Goal: Transaction & Acquisition: Download file/media

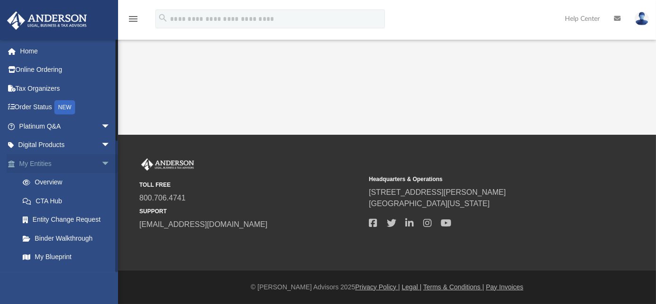
click at [101, 163] on span "arrow_drop_down" at bounding box center [110, 163] width 19 height 19
click at [101, 163] on span "arrow_drop_up" at bounding box center [110, 163] width 19 height 19
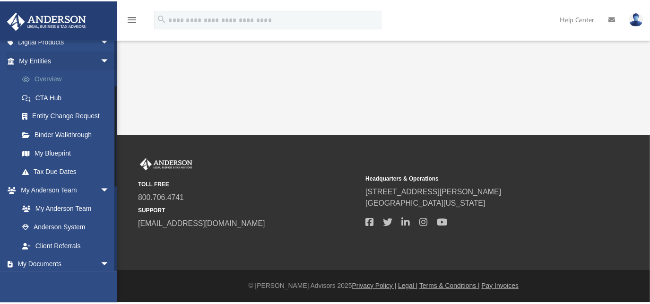
scroll to position [172, 0]
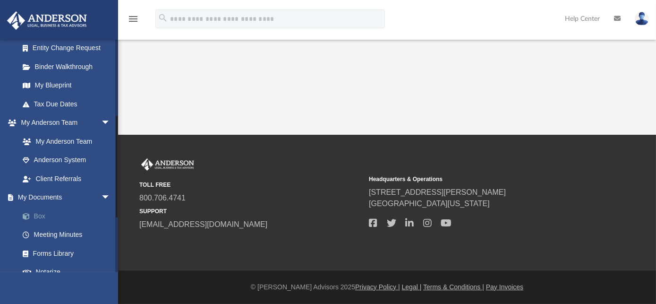
click at [40, 217] on link "Box" at bounding box center [69, 215] width 112 height 19
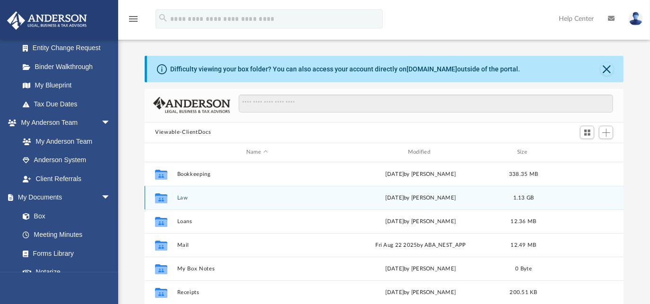
scroll to position [40, 0]
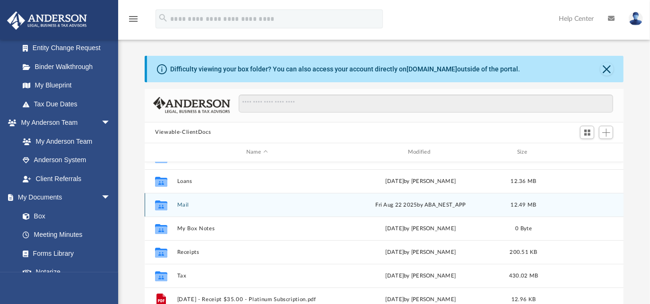
click at [181, 205] on button "Mail" at bounding box center [257, 204] width 160 height 6
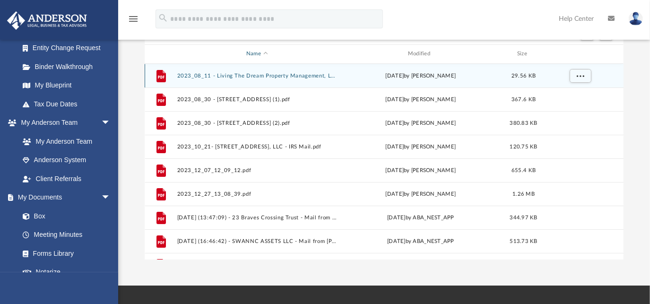
scroll to position [0, 0]
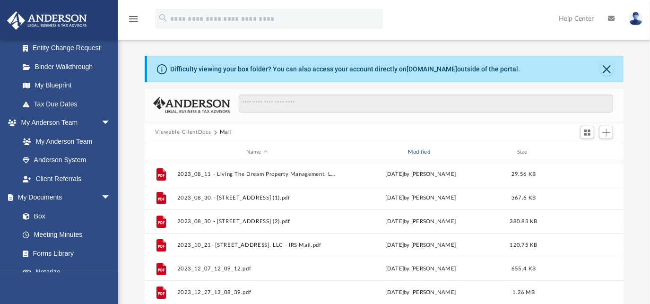
click at [414, 151] on div "Modified" at bounding box center [421, 152] width 160 height 9
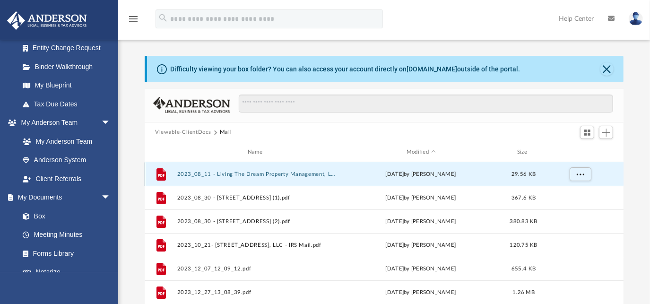
click at [240, 173] on button "2023_08_11 - Living The Dream Property Management, LLC - IRS Mail.pdf" at bounding box center [257, 174] width 160 height 6
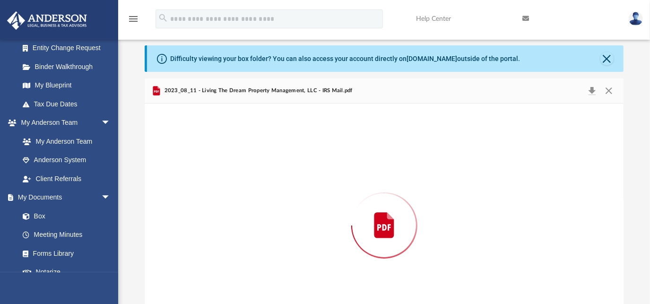
scroll to position [53, 0]
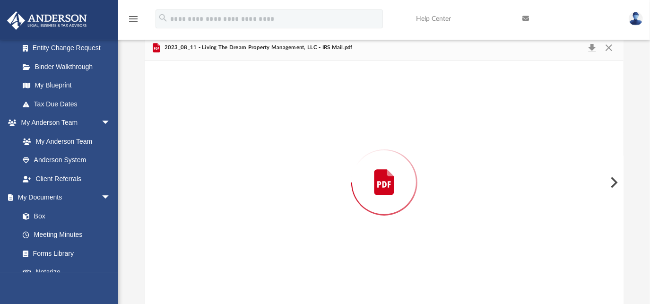
click at [531, 165] on div "Preview" at bounding box center [384, 182] width 479 height 244
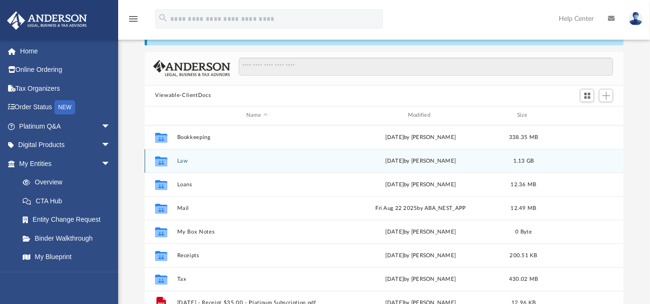
scroll to position [208, 472]
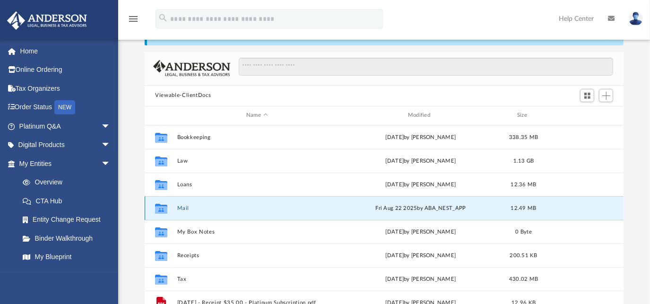
click at [214, 205] on button "Mail" at bounding box center [257, 208] width 160 height 6
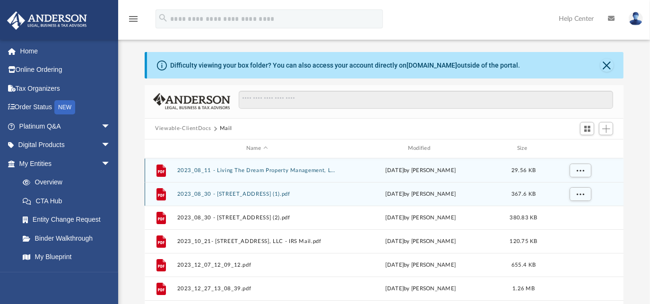
scroll to position [0, 0]
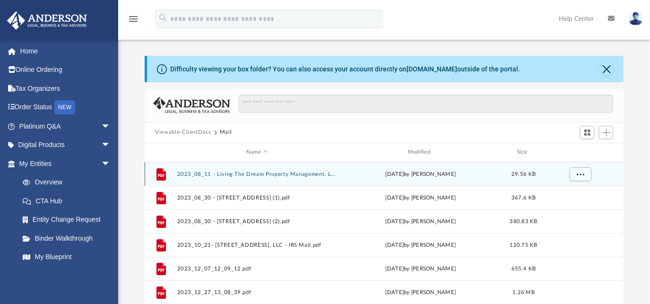
click at [295, 174] on button "2023_08_11 - Living The Dream Property Management, LLC - IRS Mail.pdf" at bounding box center [257, 174] width 160 height 6
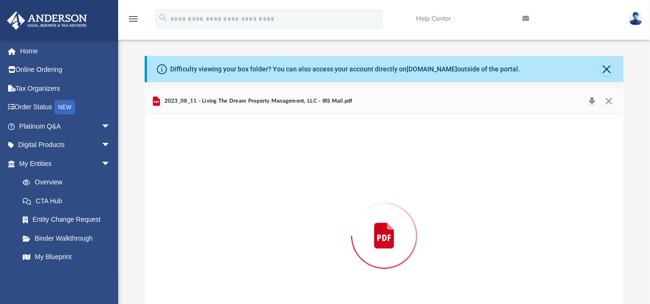
scroll to position [53, 0]
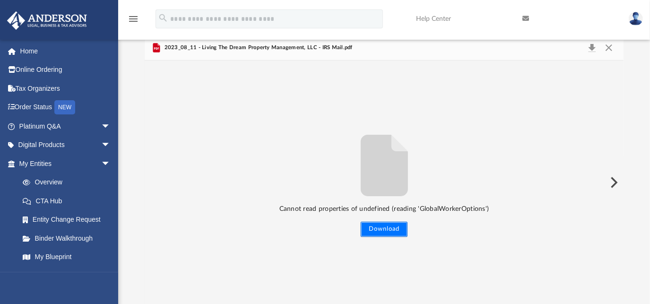
click at [390, 228] on button "Download" at bounding box center [383, 229] width 47 height 15
click at [609, 46] on button "Close" at bounding box center [608, 47] width 17 height 13
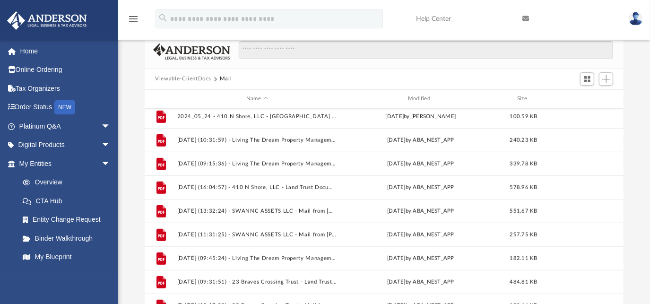
scroll to position [489, 0]
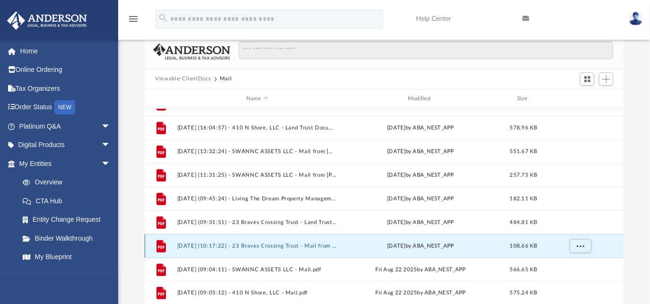
click at [226, 246] on div "File [DATE] (17:04:36) - 410 N Shore, LLC - Land Trust Documents from Cerro Gor…" at bounding box center [384, 207] width 479 height 196
click at [274, 245] on button "[DATE] (10:17:22) - 23 Braves Crossing Trust - Mail from 23 BRAVES CROSSING TRU…" at bounding box center [257, 246] width 160 height 6
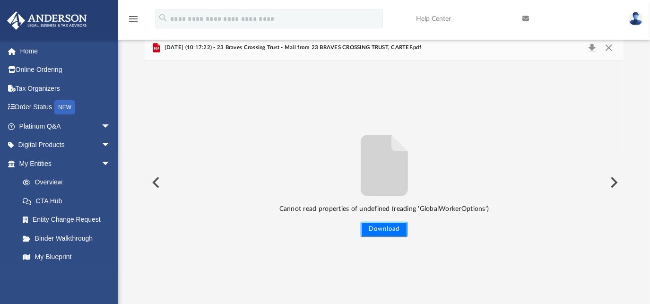
click at [386, 232] on button "Download" at bounding box center [383, 229] width 47 height 15
click at [610, 48] on button "Close" at bounding box center [608, 47] width 17 height 13
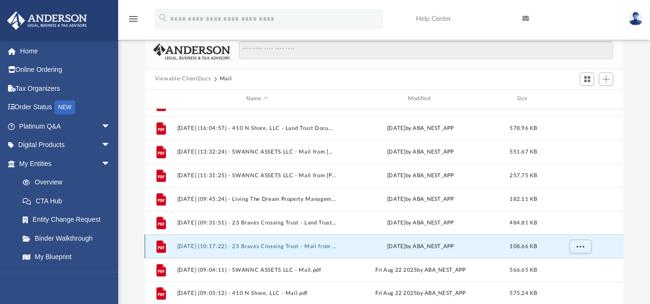
scroll to position [489, 0]
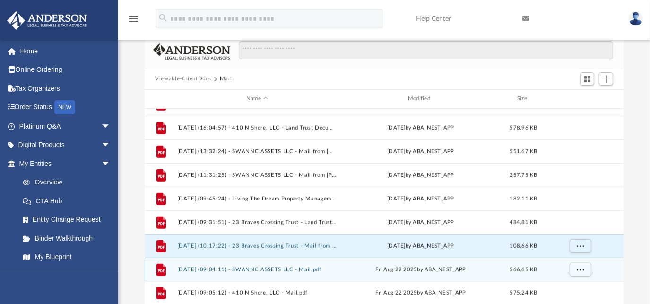
click at [261, 270] on div "File [DATE] (10:31:59) - Living The Dream Property Management, LLC - Mail from …" at bounding box center [384, 207] width 479 height 196
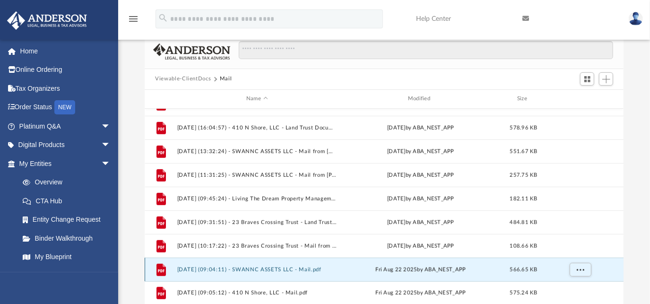
scroll to position [489, 0]
click at [248, 267] on button "[DATE] (09:04:11) - SWANNC ASSETS LLC - Mail.pdf" at bounding box center [257, 269] width 160 height 6
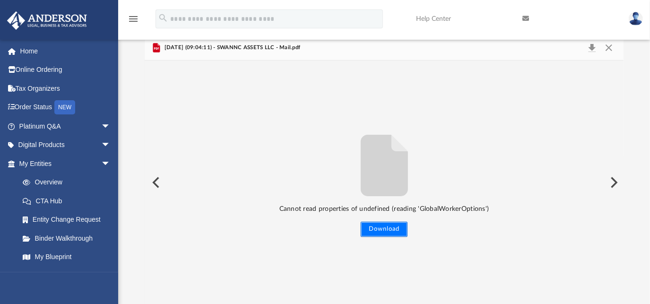
click at [384, 230] on button "Download" at bounding box center [383, 229] width 47 height 15
click at [610, 48] on button "Close" at bounding box center [608, 47] width 17 height 13
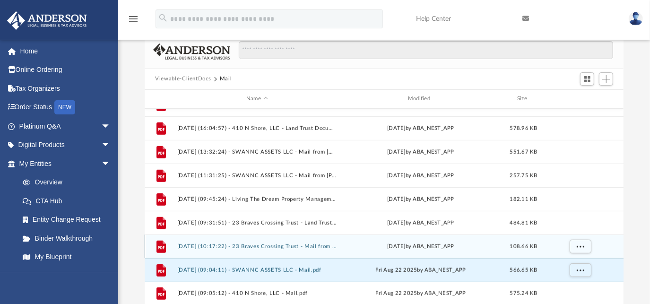
scroll to position [489, 0]
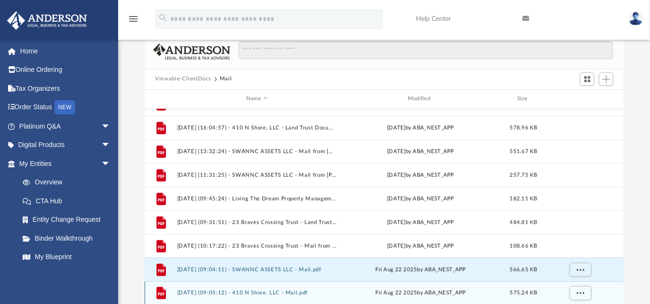
click at [229, 294] on div "File [DATE] (10:31:59) - Living The Dream Property Management, LLC - Mail from …" at bounding box center [384, 207] width 479 height 196
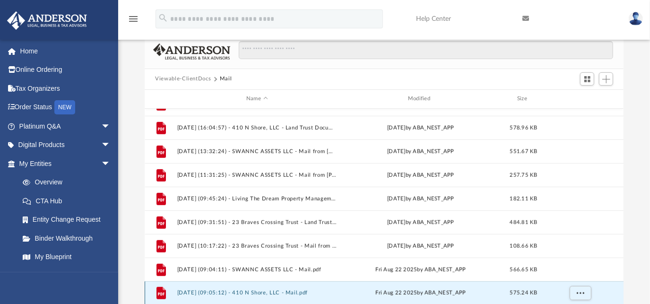
scroll to position [489, 0]
click at [232, 292] on button "[DATE] (09:05:12) - 410 N Shore, LLC - Mail.pdf" at bounding box center [257, 293] width 160 height 6
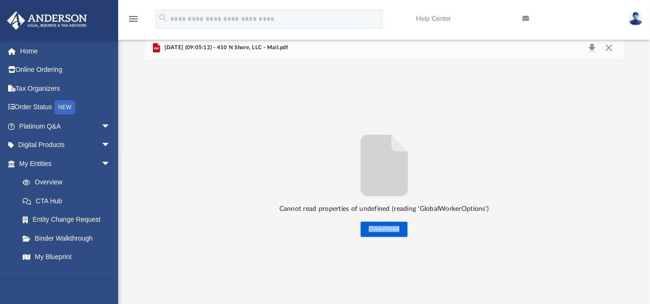
click at [232, 292] on div "Cannot read properties of undefined (reading 'GlobalWorkerOptions') Download" at bounding box center [384, 182] width 479 height 244
drag, startPoint x: 232, startPoint y: 291, endPoint x: 382, endPoint y: 230, distance: 162.3
click at [382, 230] on button "Download" at bounding box center [383, 229] width 47 height 15
